Goal: Navigation & Orientation: Find specific page/section

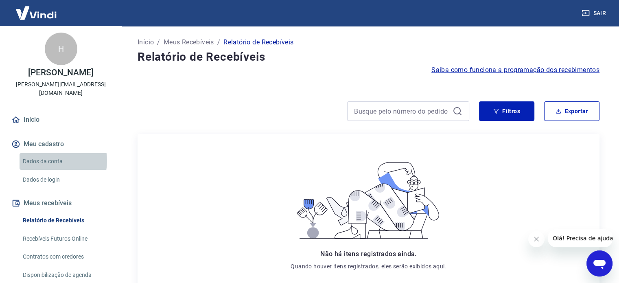
click at [52, 153] on link "Dados da conta" at bounding box center [66, 161] width 92 height 17
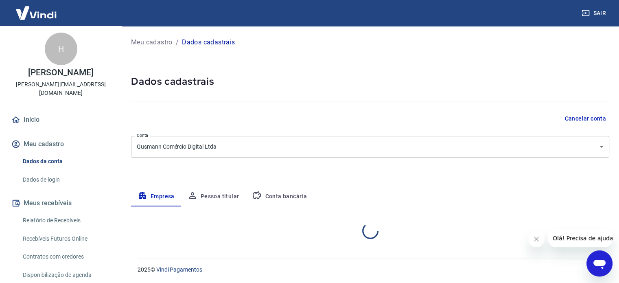
select select "PR"
select select "business"
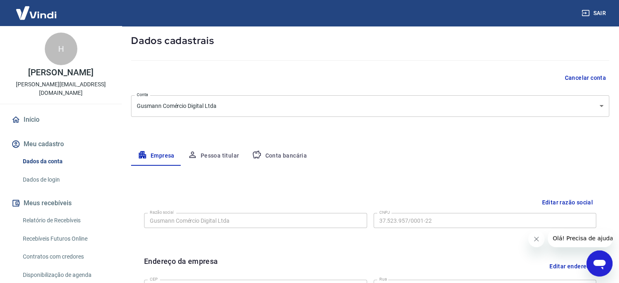
click at [44, 12] on img at bounding box center [36, 12] width 53 height 25
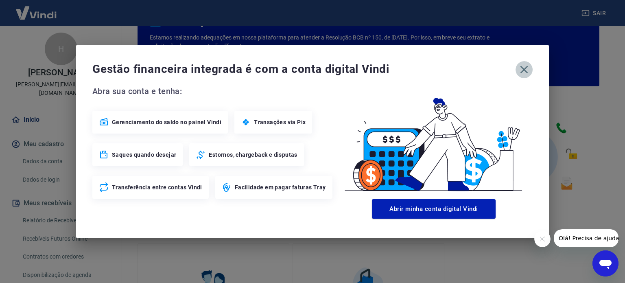
click at [523, 71] on icon "button" at bounding box center [525, 70] width 8 height 8
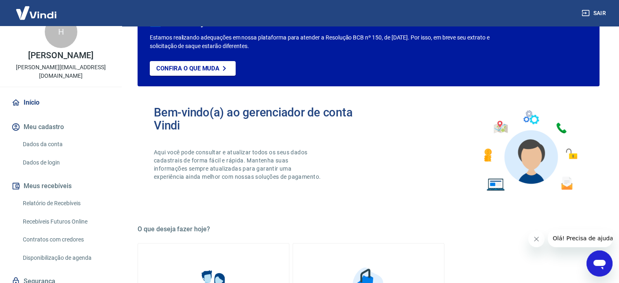
scroll to position [40, 0]
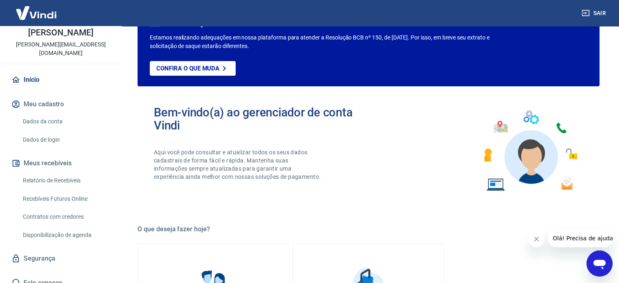
click at [49, 172] on link "Relatório de Recebíveis" at bounding box center [66, 180] width 92 height 17
click at [52, 154] on button "Meus recebíveis" at bounding box center [61, 163] width 102 height 18
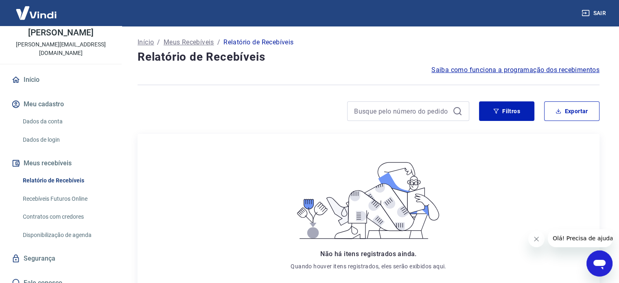
click at [33, 95] on button "Meu cadastro" at bounding box center [61, 104] width 102 height 18
click at [24, 74] on link "Início" at bounding box center [61, 80] width 102 height 18
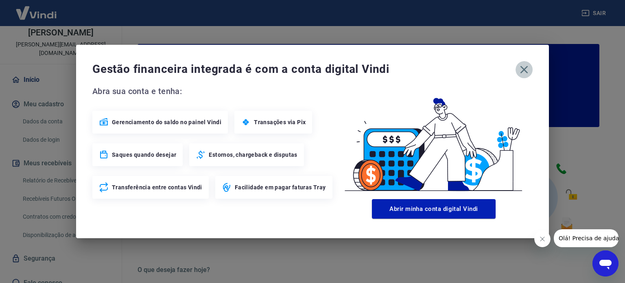
click at [522, 69] on icon "button" at bounding box center [524, 69] width 13 height 13
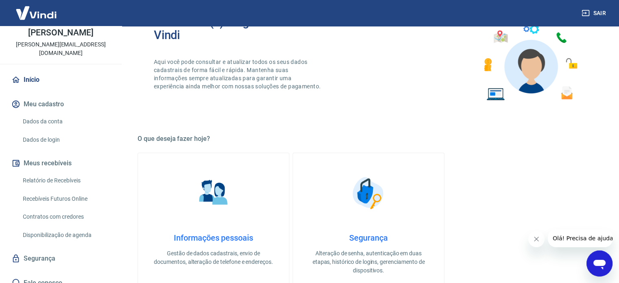
scroll to position [122, 0]
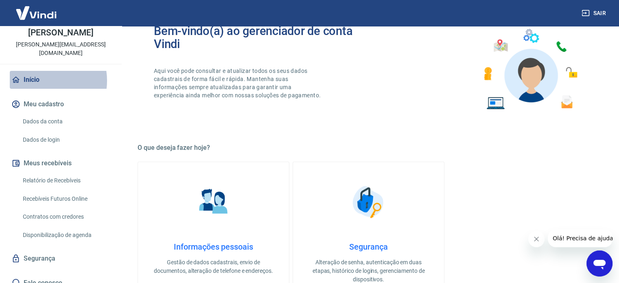
click at [41, 72] on link "Início" at bounding box center [61, 80] width 102 height 18
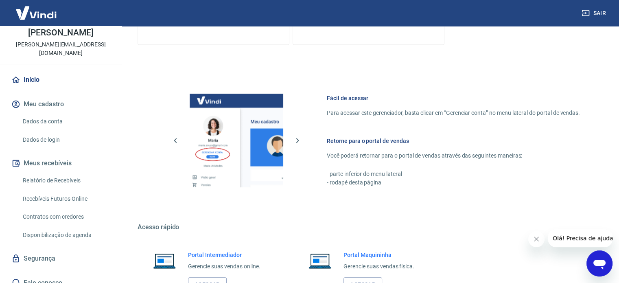
scroll to position [444, 0]
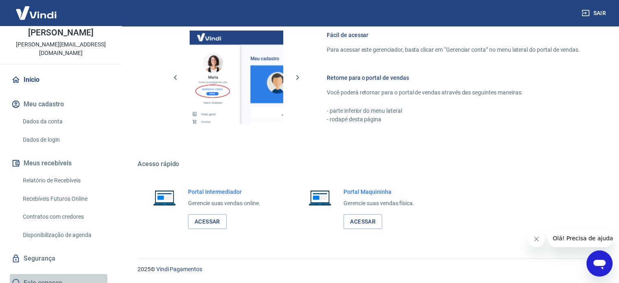
click at [41, 274] on link "Fale conosco" at bounding box center [61, 283] width 102 height 18
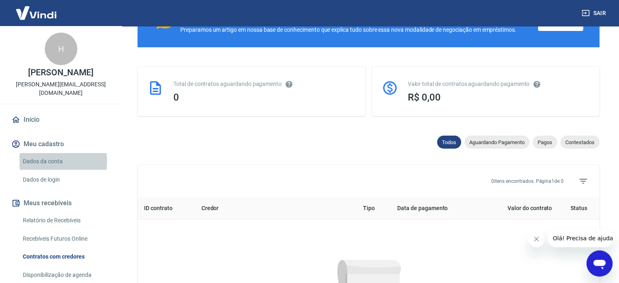
click at [48, 153] on link "Dados da conta" at bounding box center [66, 161] width 92 height 17
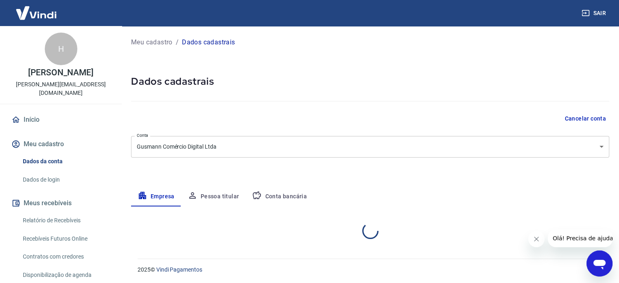
select select "PR"
select select "business"
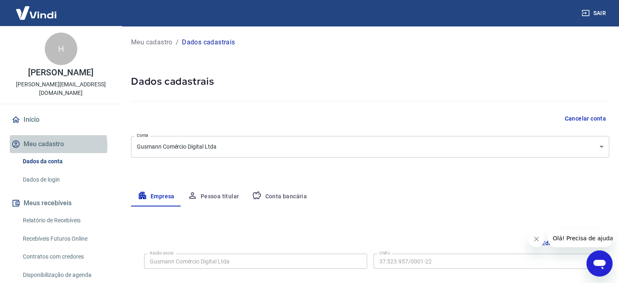
click at [47, 137] on button "Meu cadastro" at bounding box center [61, 144] width 102 height 18
click at [47, 171] on link "Dados de login" at bounding box center [66, 179] width 92 height 17
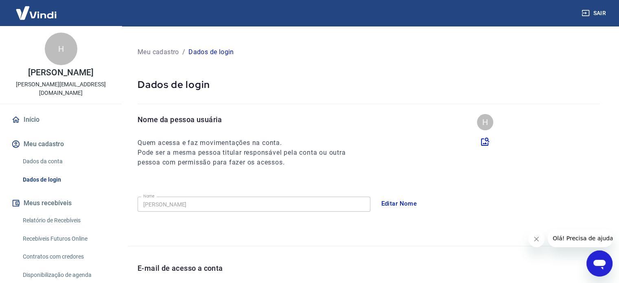
click at [36, 112] on link "Início" at bounding box center [61, 120] width 102 height 18
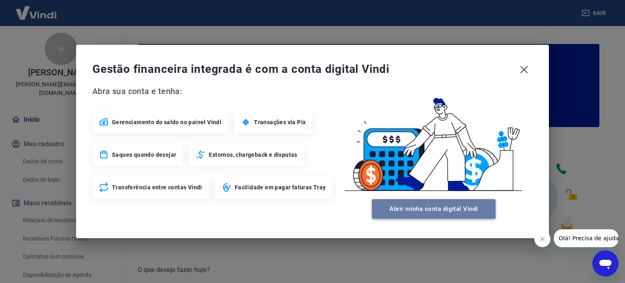
click at [399, 208] on button "Abrir minha conta digital Vindi" at bounding box center [434, 209] width 124 height 20
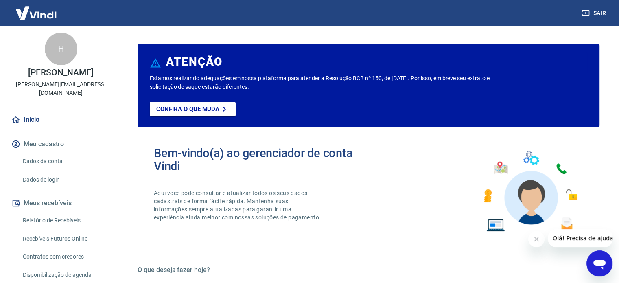
click at [47, 153] on link "Dados da conta" at bounding box center [66, 161] width 92 height 17
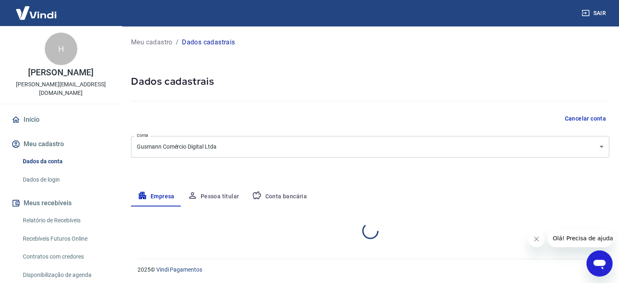
select select "PR"
select select "business"
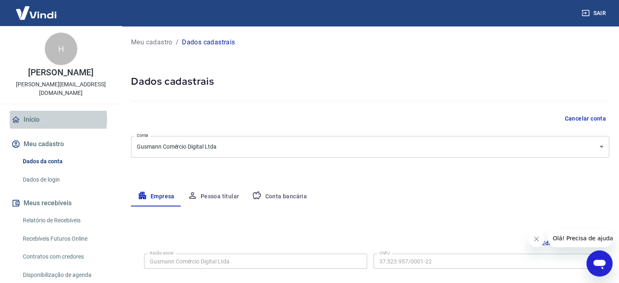
click at [38, 111] on link "Início" at bounding box center [61, 120] width 102 height 18
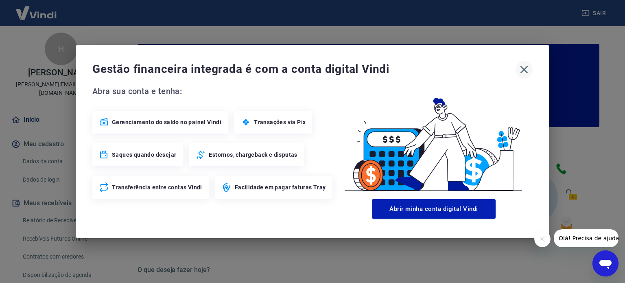
click at [521, 68] on icon "button" at bounding box center [524, 69] width 13 height 13
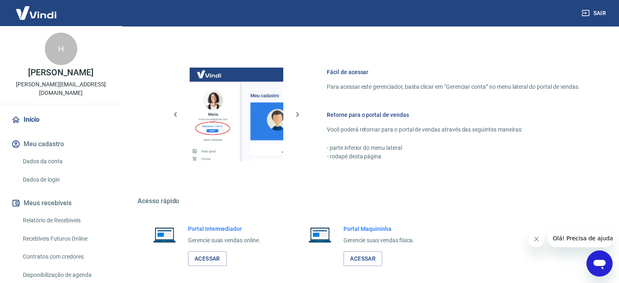
click at [51, 18] on img at bounding box center [36, 12] width 53 height 25
